Goal: Task Accomplishment & Management: Manage account settings

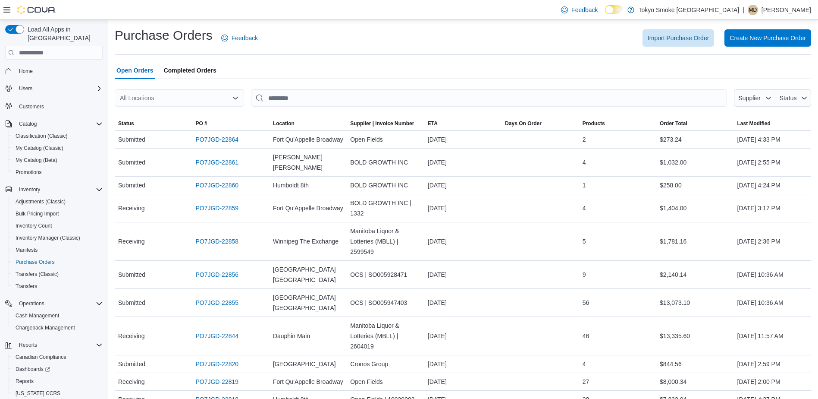
click at [771, 14] on p "[PERSON_NAME]" at bounding box center [787, 10] width 50 height 10
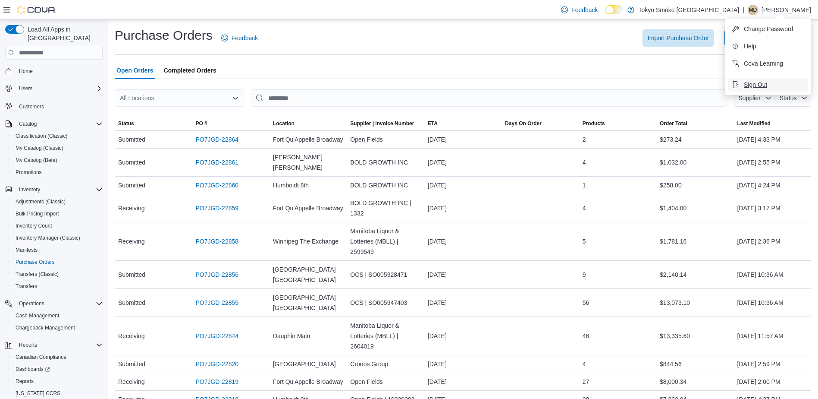
click at [751, 83] on span "Sign Out" at bounding box center [755, 84] width 23 height 9
